Goal: Information Seeking & Learning: Learn about a topic

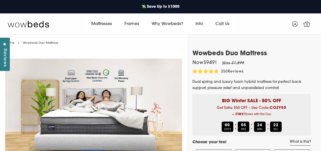
select select "Medium-Firm"
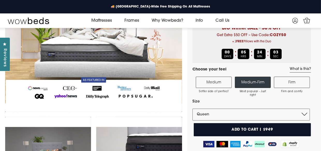
scroll to position [68, 0]
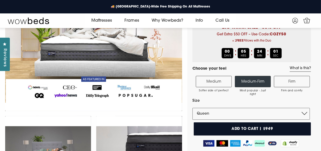
click at [291, 80] on label "Firm Firm and comfy" at bounding box center [292, 81] width 36 height 11
click at [0, 0] on input "Firm Firm and comfy" at bounding box center [0, 0] width 0 height 0
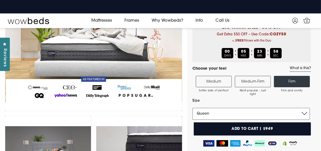
click at [306, 114] on select "Single King Single Double Queen King" at bounding box center [252, 114] width 118 height 12
select select "Double"
click at [193, 108] on select "Single King Single Double Queen King" at bounding box center [252, 114] width 118 height 12
click at [252, 82] on label "Medium-Firm Most popular - Just right" at bounding box center [253, 81] width 36 height 11
click at [0, 0] on input "Medium-Firm Most popular - Just right" at bounding box center [0, 0] width 0 height 0
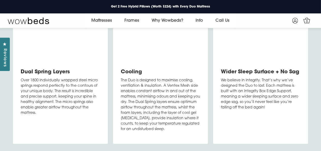
scroll to position [1384, 0]
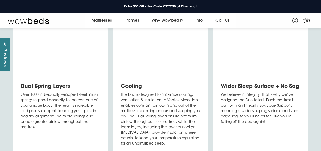
click at [269, 76] on video at bounding box center [260, 56] width 79 height 40
click at [265, 75] on video at bounding box center [260, 56] width 79 height 40
click at [172, 20] on link "Why Wowbeds?" at bounding box center [168, 20] width 44 height 15
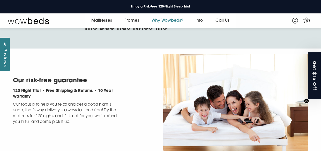
scroll to position [82, 0]
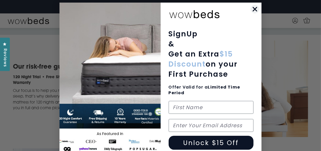
click at [254, 9] on icon "Close dialog" at bounding box center [256, 10] width 4 height 4
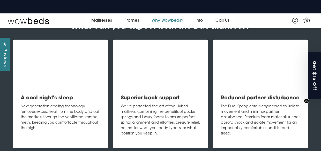
scroll to position [344, 0]
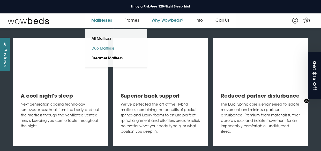
click at [105, 48] on link "Duo Mattress" at bounding box center [103, 49] width 36 height 10
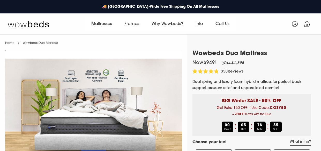
select select "Medium-Firm"
select select "Queen"
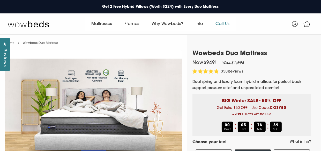
click at [221, 24] on link "Call Us" at bounding box center [222, 24] width 26 height 15
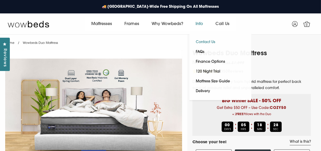
click at [204, 41] on link "Contact Us" at bounding box center [206, 43] width 32 height 10
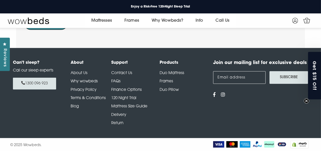
scroll to position [288, 0]
click at [122, 73] on link "Contact Us" at bounding box center [121, 73] width 21 height 4
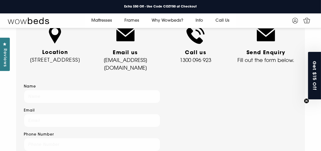
scroll to position [81, 0]
